Goal: Task Accomplishment & Management: Manage account settings

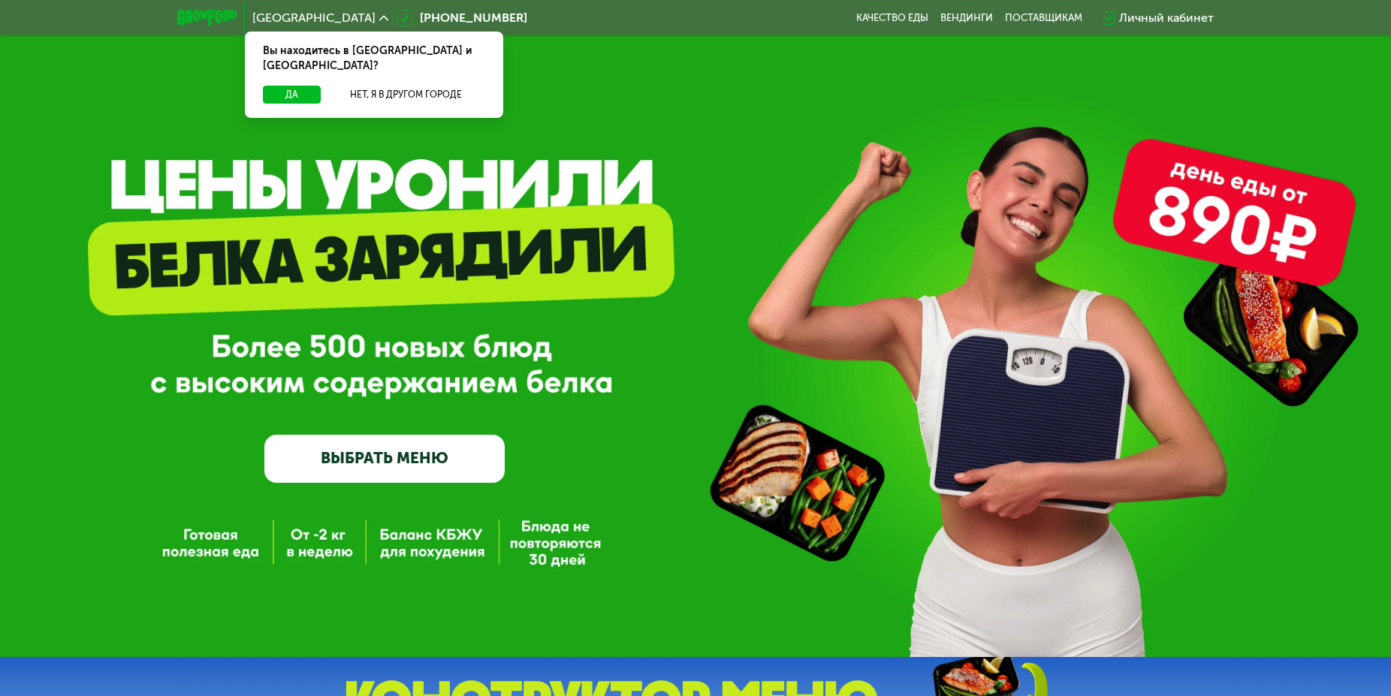
click at [1194, 21] on div "Личный кабинет" at bounding box center [1166, 18] width 95 height 18
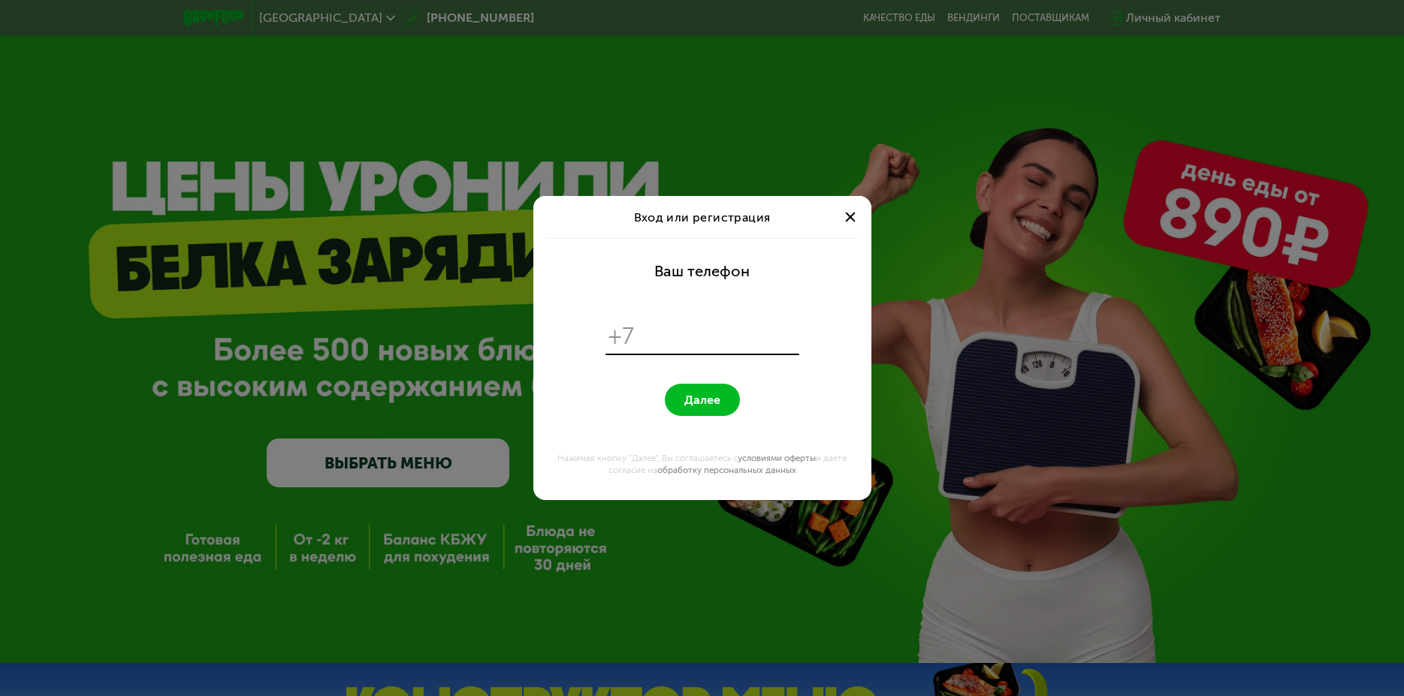
click at [681, 330] on input "tel" at bounding box center [719, 336] width 154 height 29
type input "*"
type input "**********"
click at [665, 384] on button "Далее" at bounding box center [702, 400] width 75 height 32
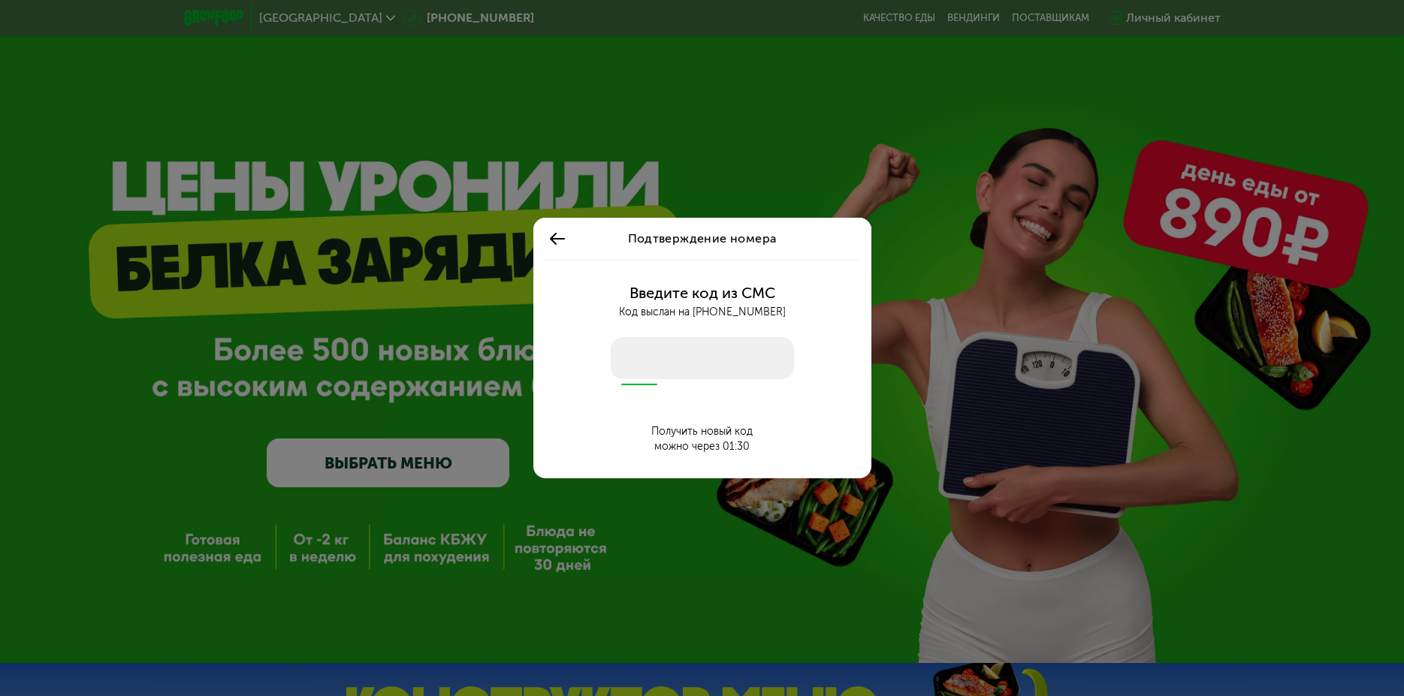
click at [672, 347] on input "number" at bounding box center [702, 358] width 183 height 42
click at [666, 382] on div "Введите код из СМС Код выслан на [PHONE_NUMBER] Получить новый код можно через …" at bounding box center [702, 369] width 320 height 219
click at [663, 365] on input "number" at bounding box center [702, 358] width 183 height 42
type input "****"
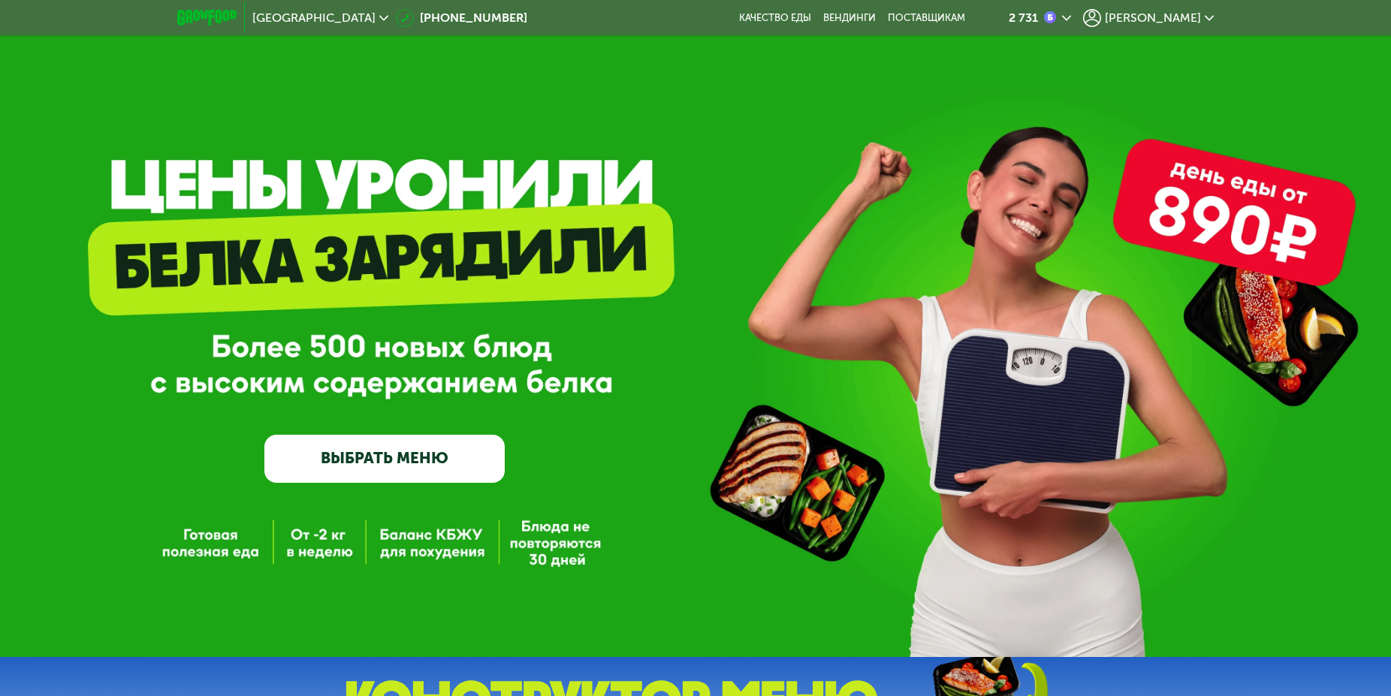
click at [1172, 12] on span "[PERSON_NAME]" at bounding box center [1153, 18] width 96 height 12
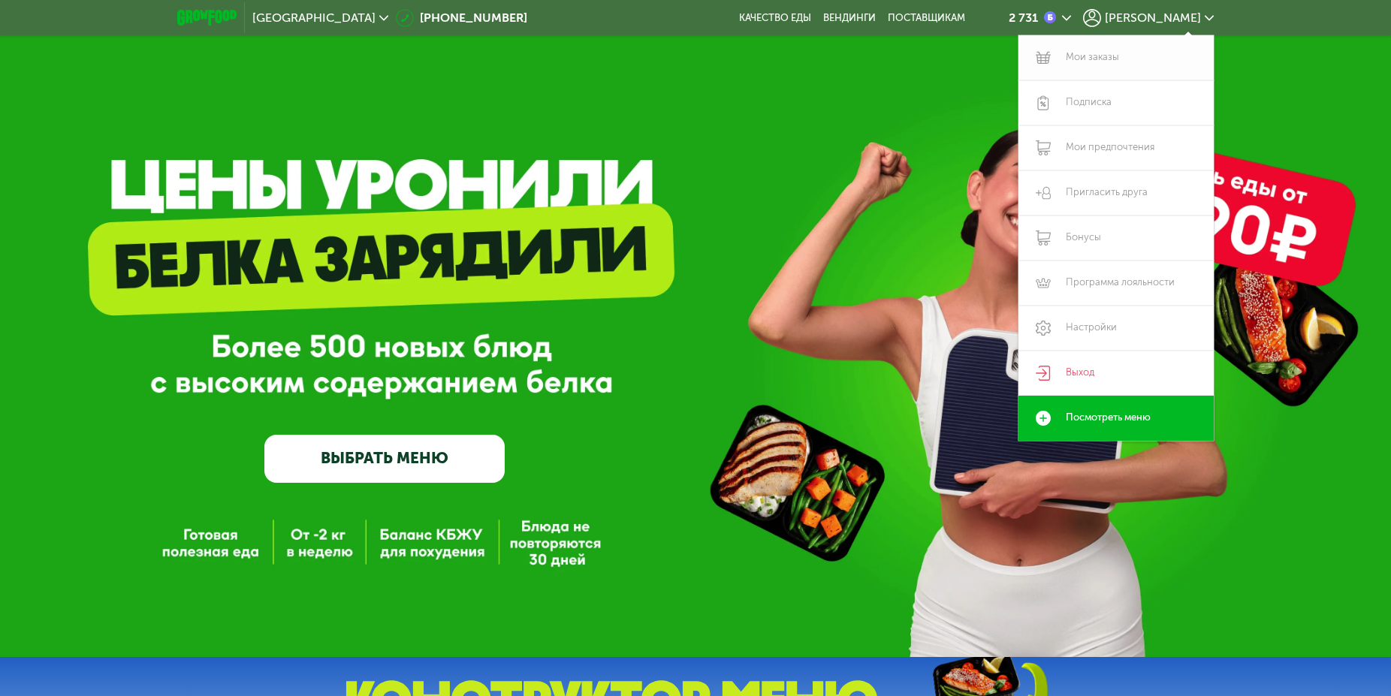
click at [1092, 54] on link "Мои заказы" at bounding box center [1116, 57] width 195 height 45
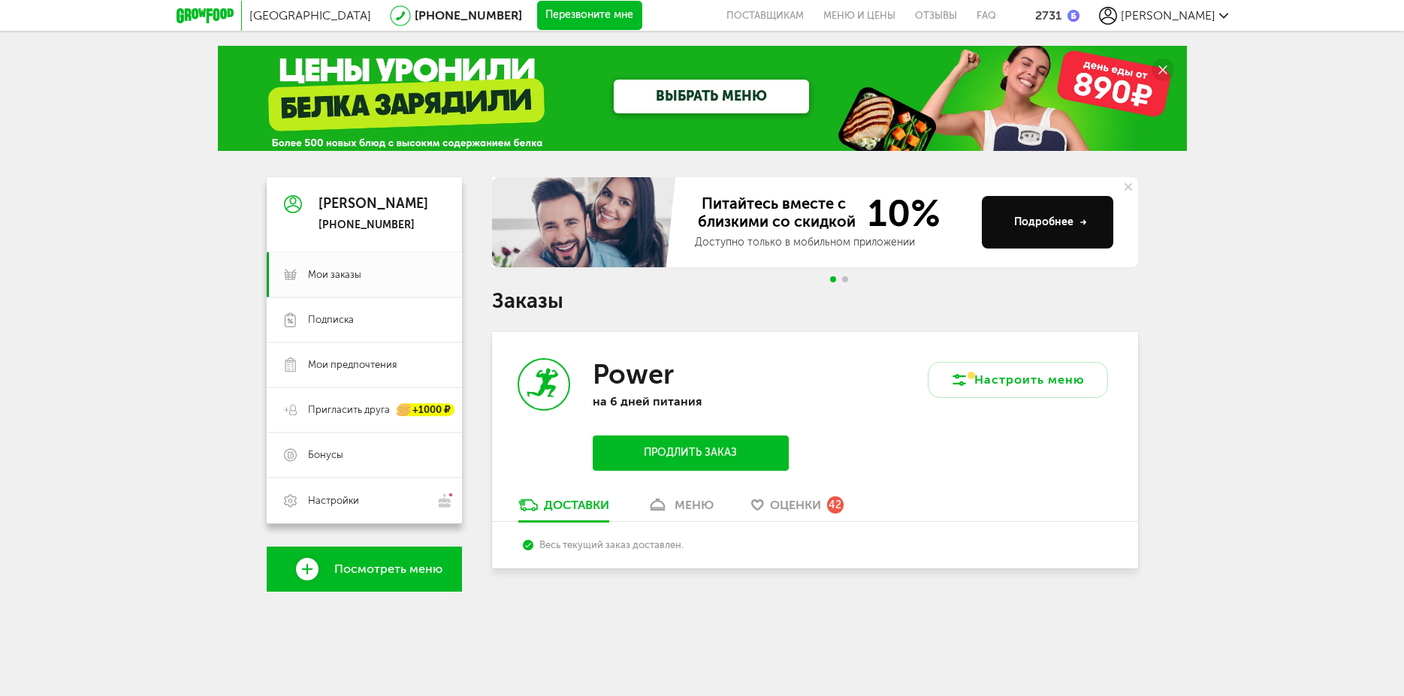
click at [688, 514] on link "меню" at bounding box center [680, 509] width 82 height 24
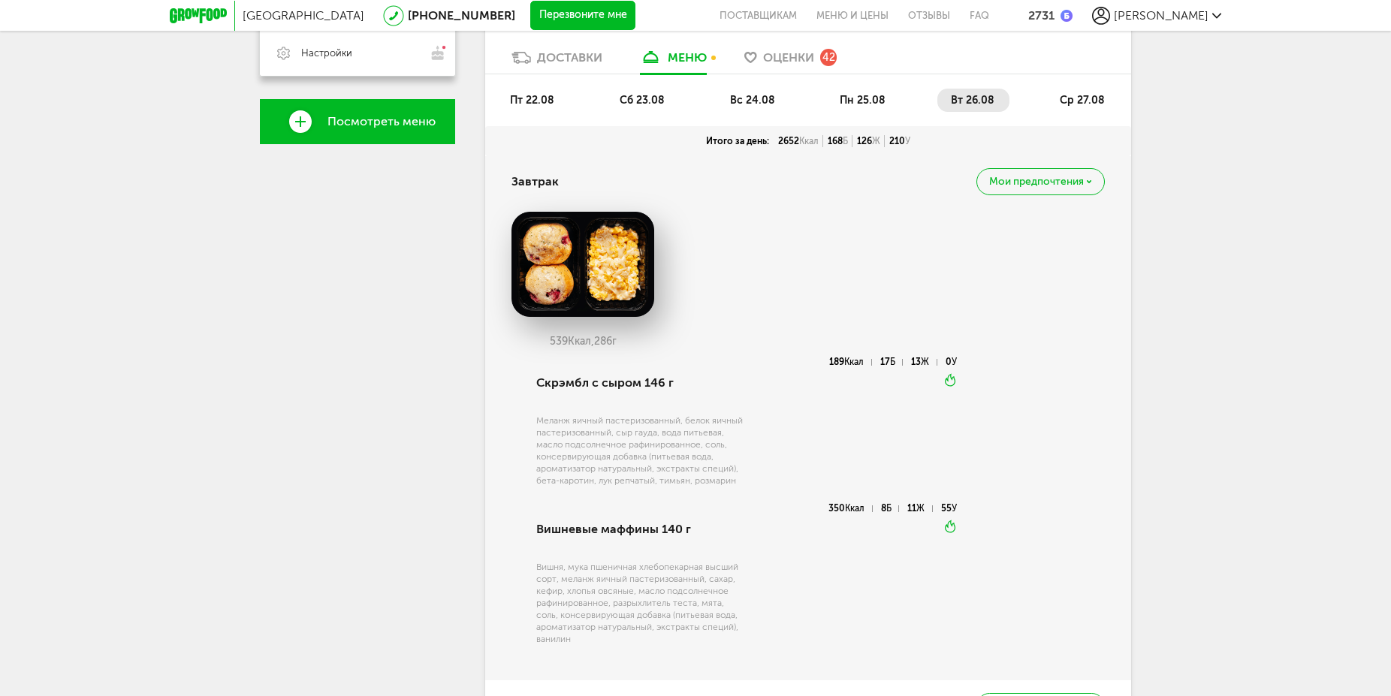
scroll to position [141, 0]
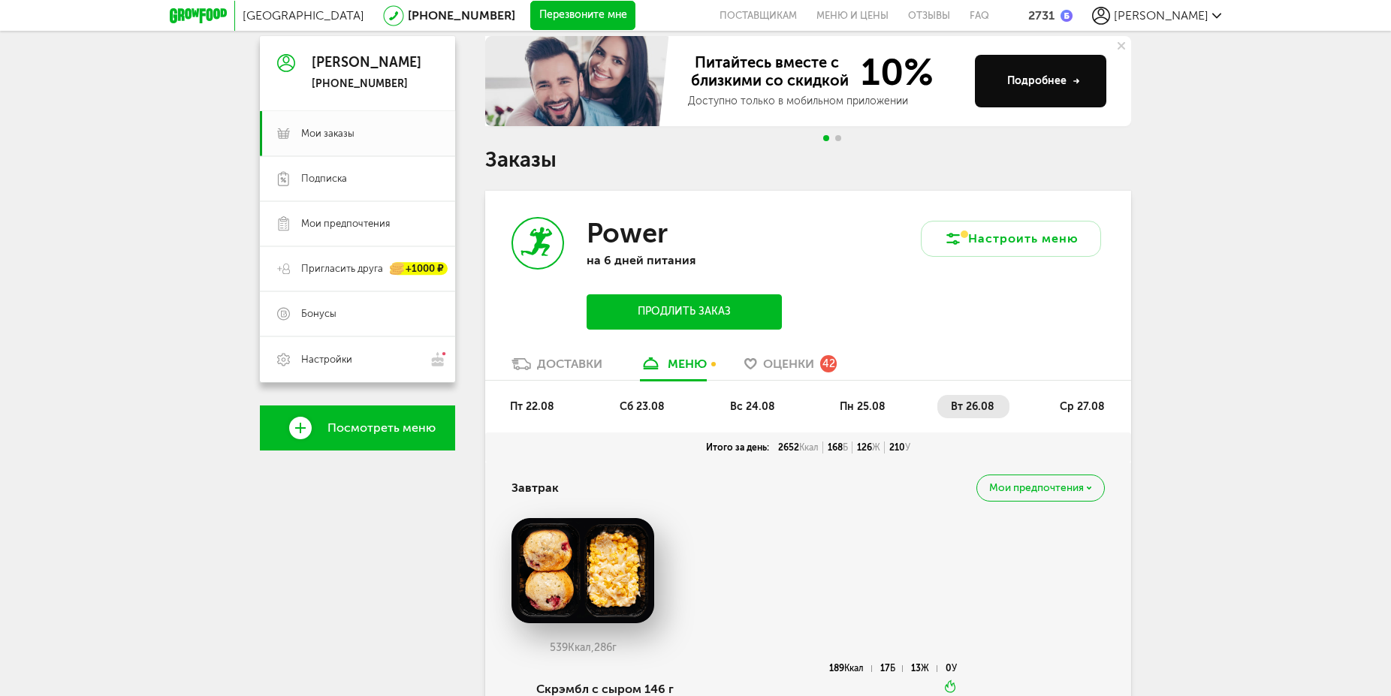
click at [1086, 404] on span "ср 27.08" at bounding box center [1082, 406] width 45 height 13
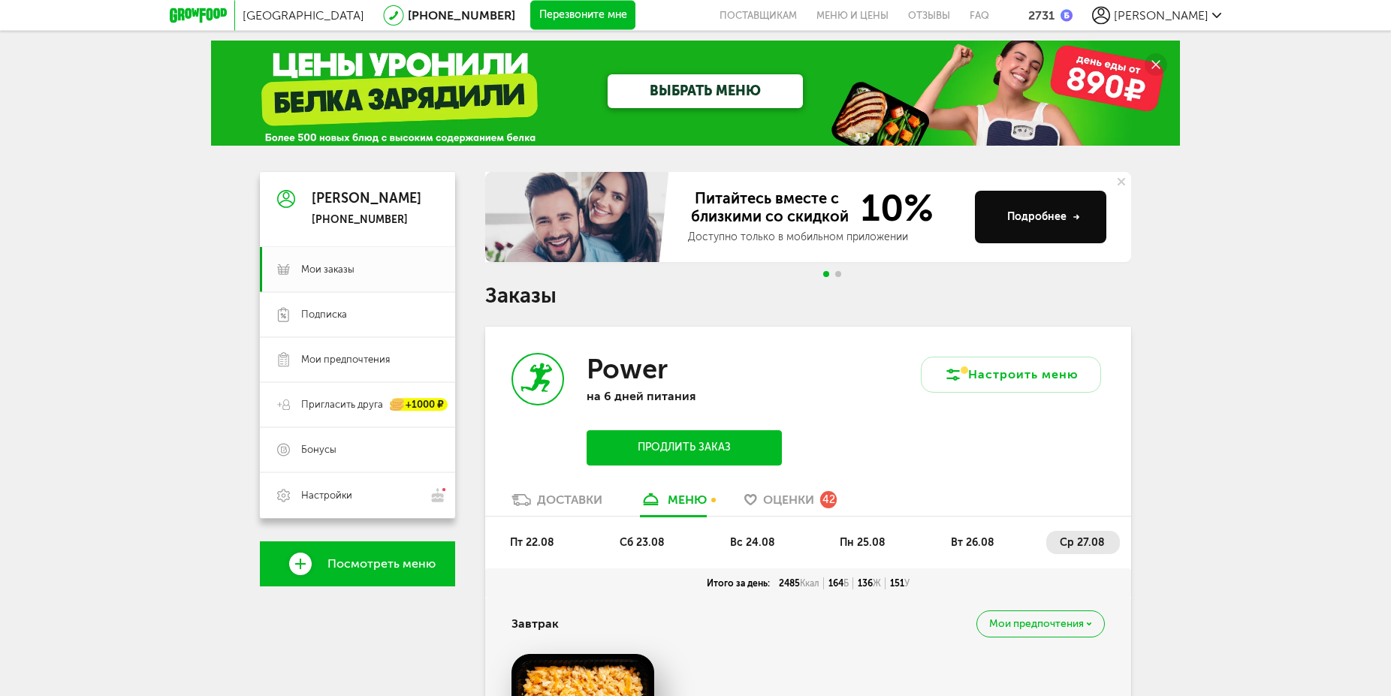
scroll to position [0, 0]
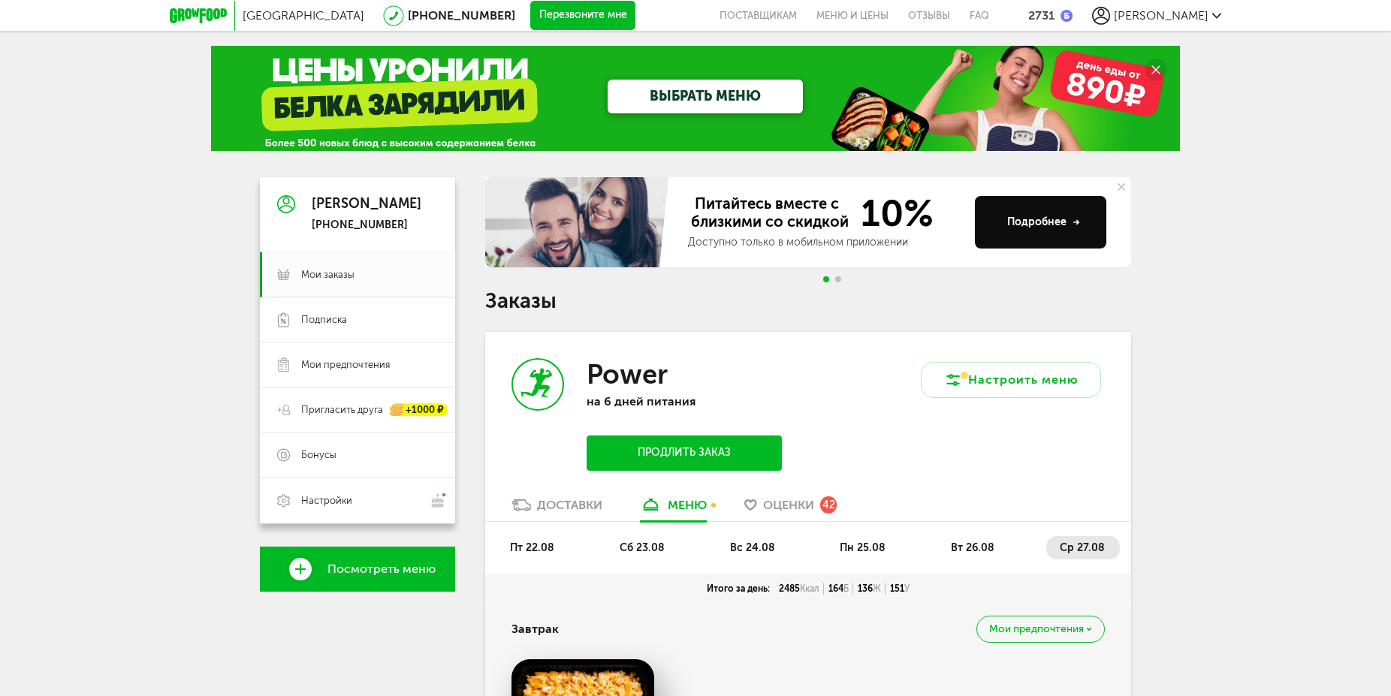
click at [994, 556] on li "вт 26.08" at bounding box center [974, 547] width 72 height 23
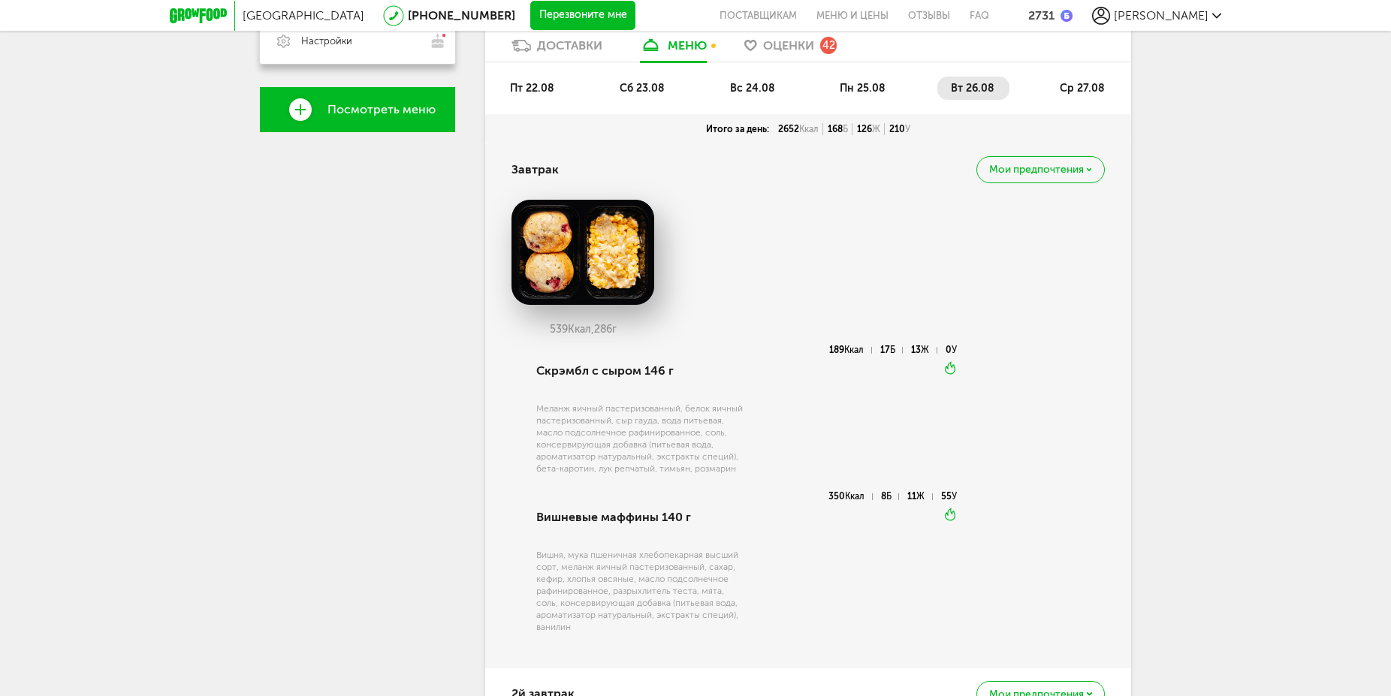
scroll to position [766, 0]
